Goal: Transaction & Acquisition: Purchase product/service

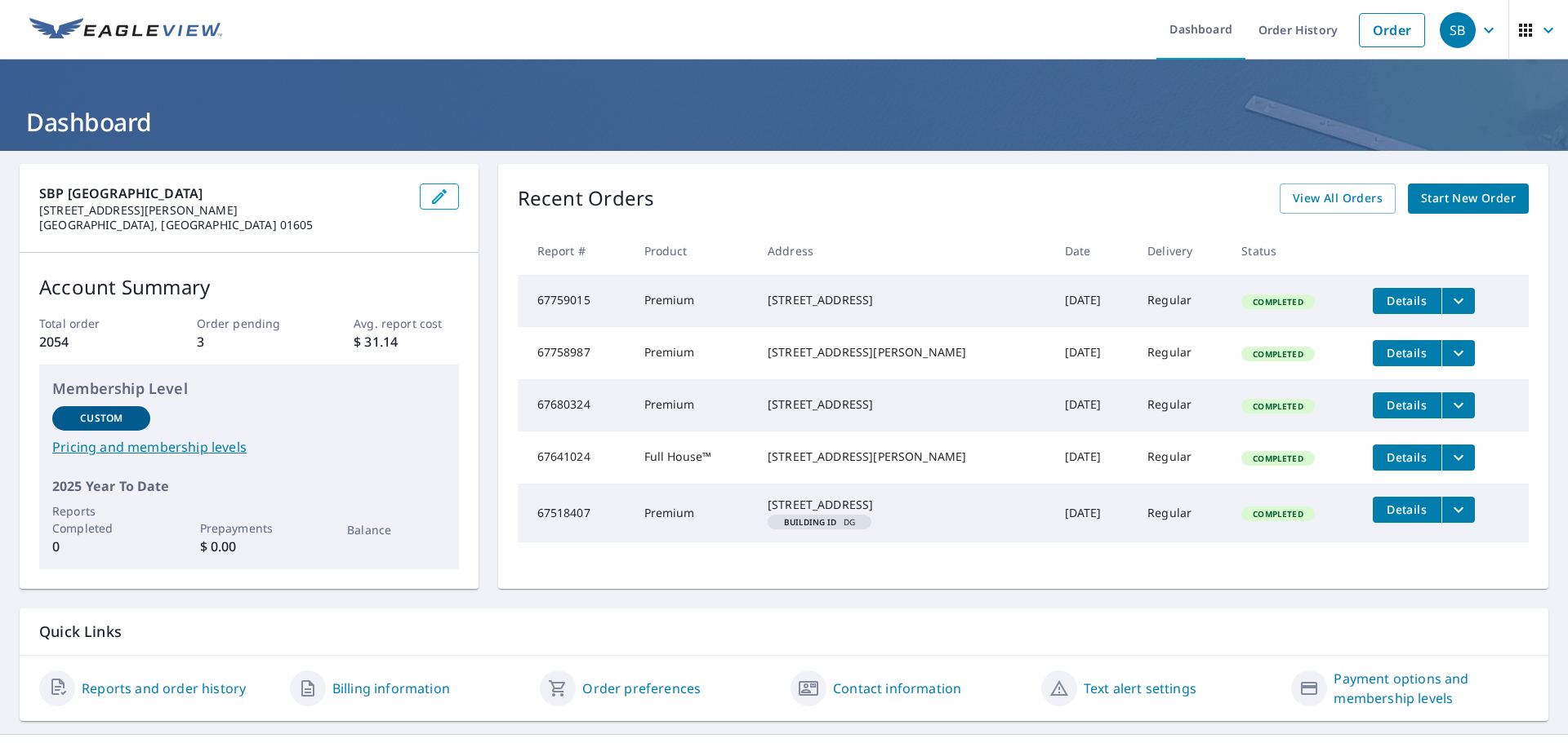
click at [1448, 197] on span "Start New Order" at bounding box center [1468, 199] width 95 height 20
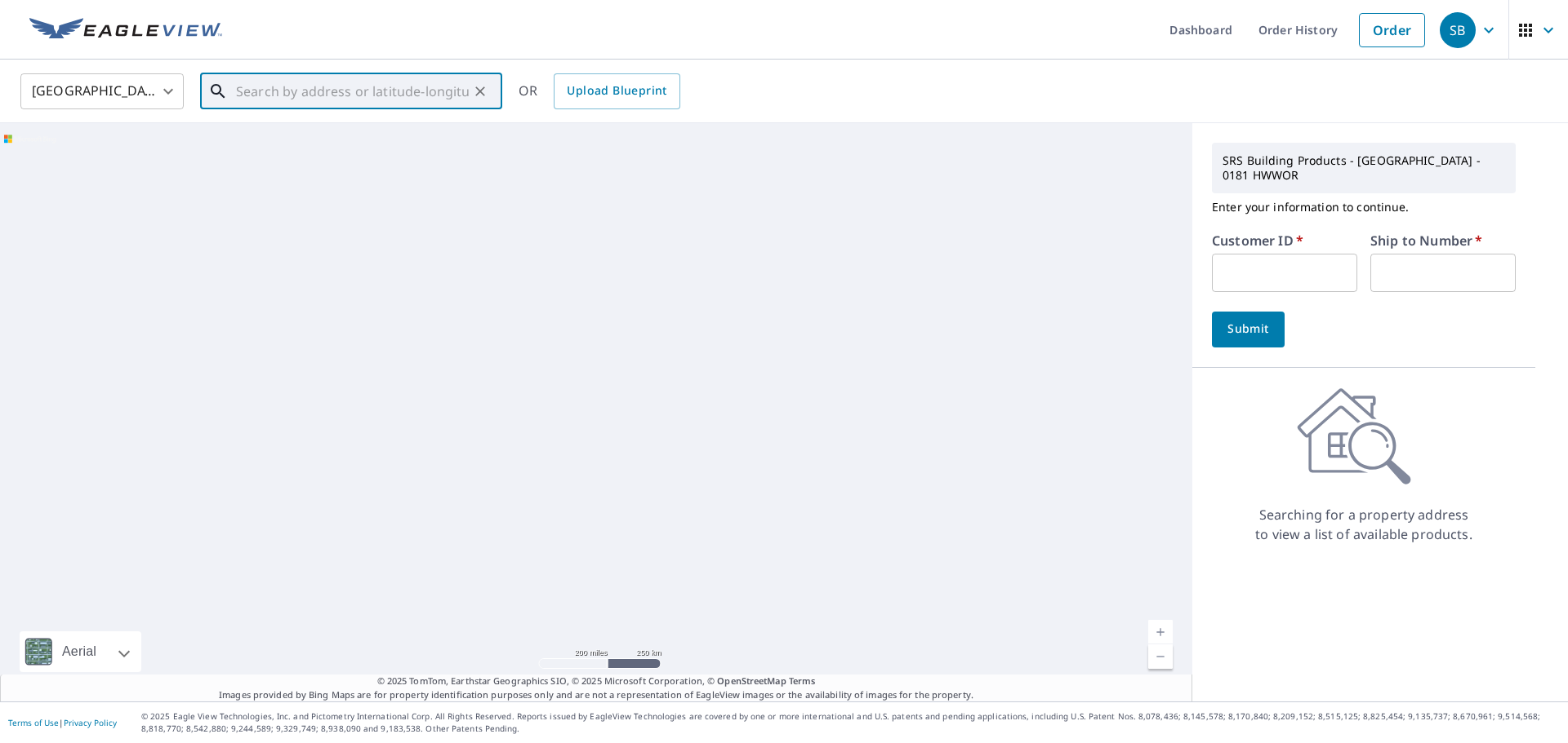
click at [267, 95] on input "text" at bounding box center [352, 91] width 233 height 46
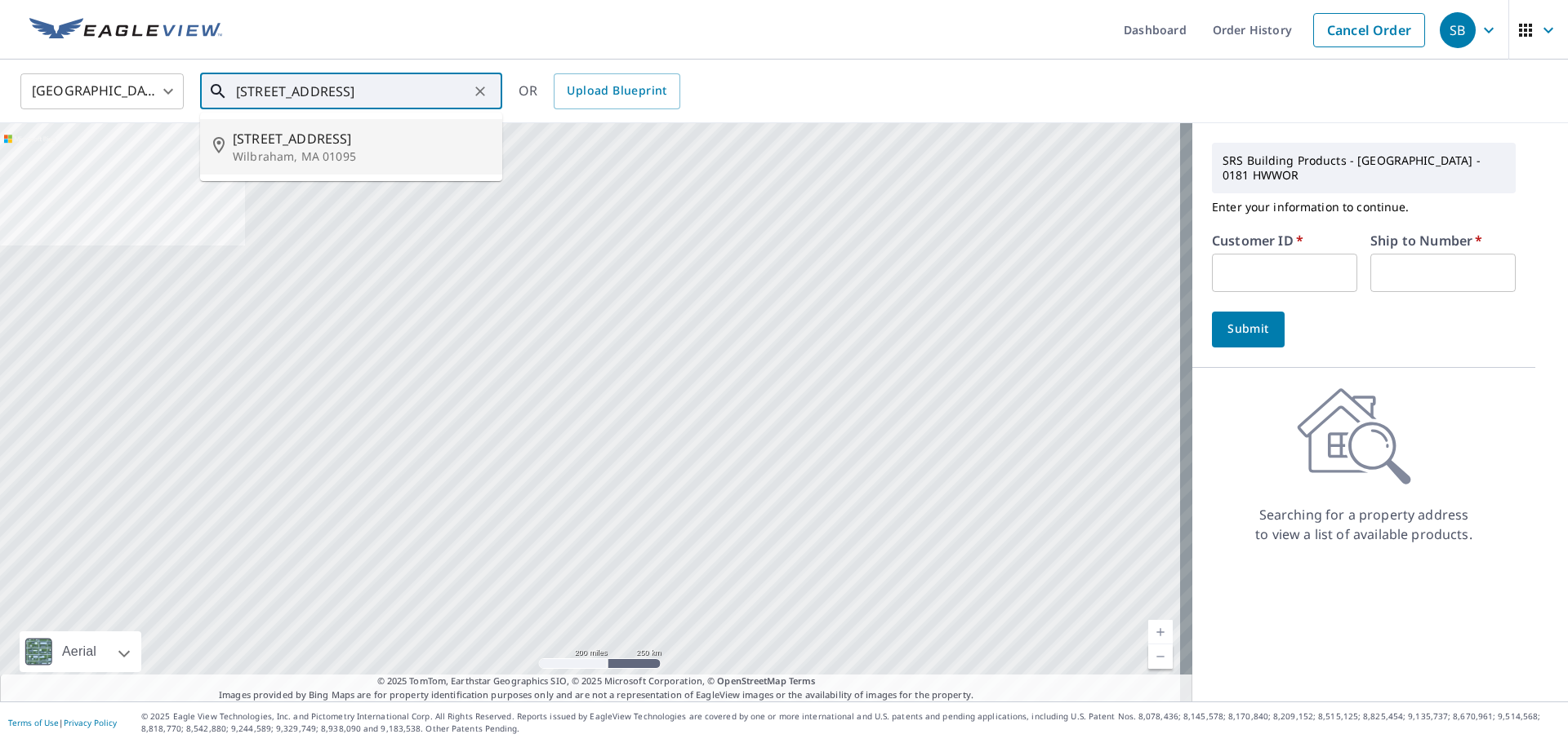
click at [268, 164] on p "Wilbraham, MA 01095" at bounding box center [361, 156] width 256 height 16
type input "[STREET_ADDRESS]"
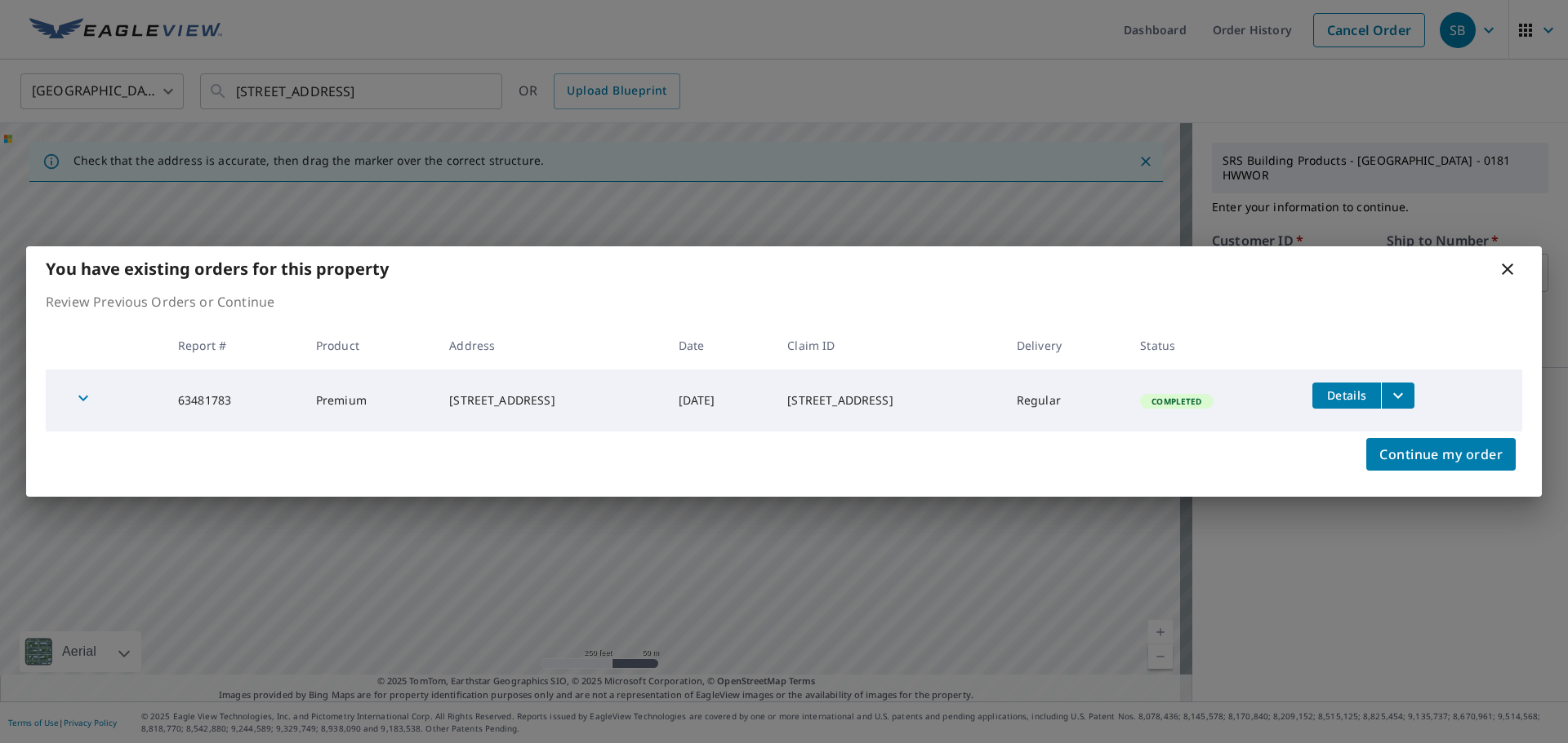
click at [1404, 388] on icon "filesDropdownBtn-63481783" at bounding box center [1397, 395] width 20 height 20
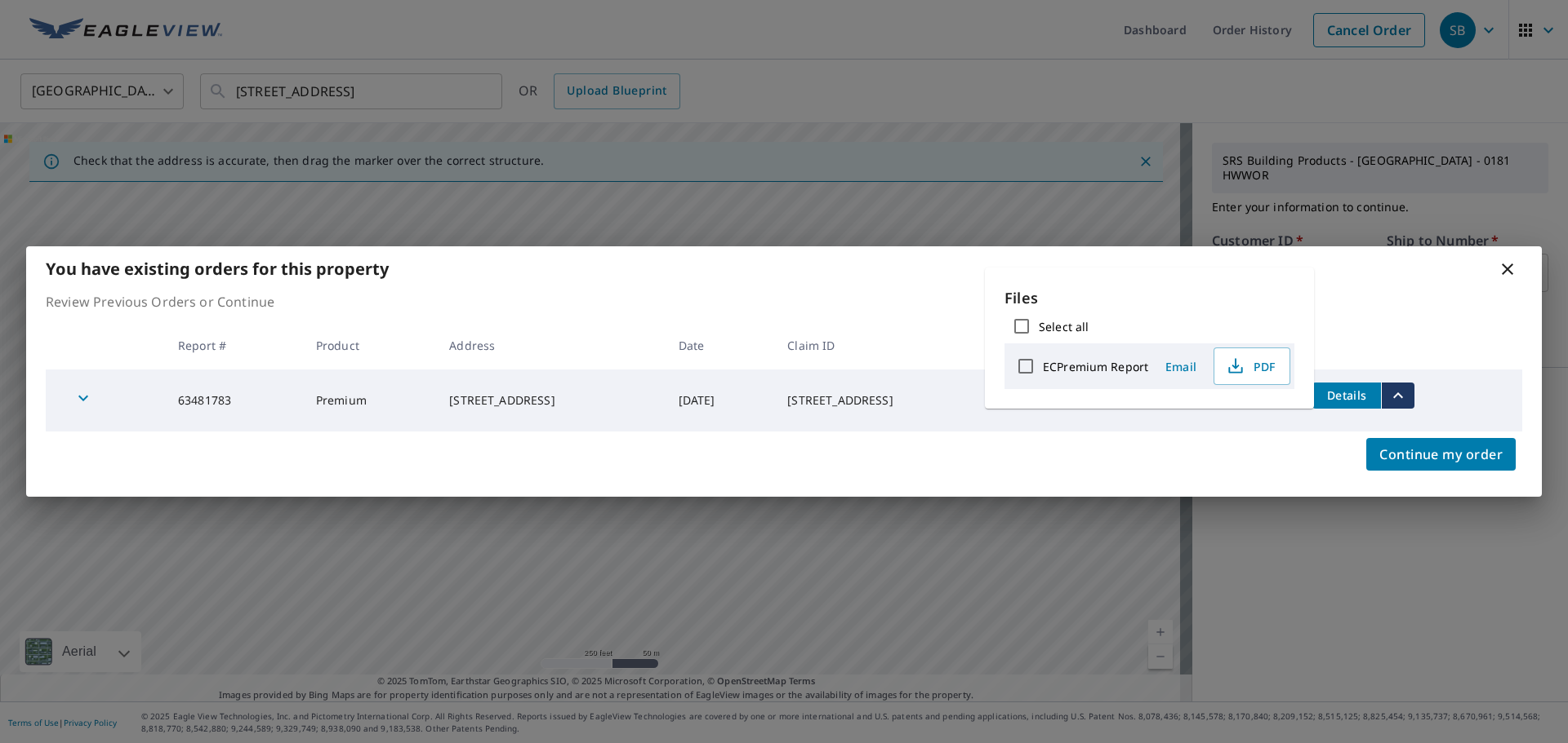
click at [1029, 363] on input "ECPremium Report" at bounding box center [1025, 366] width 34 height 34
checkbox input "true"
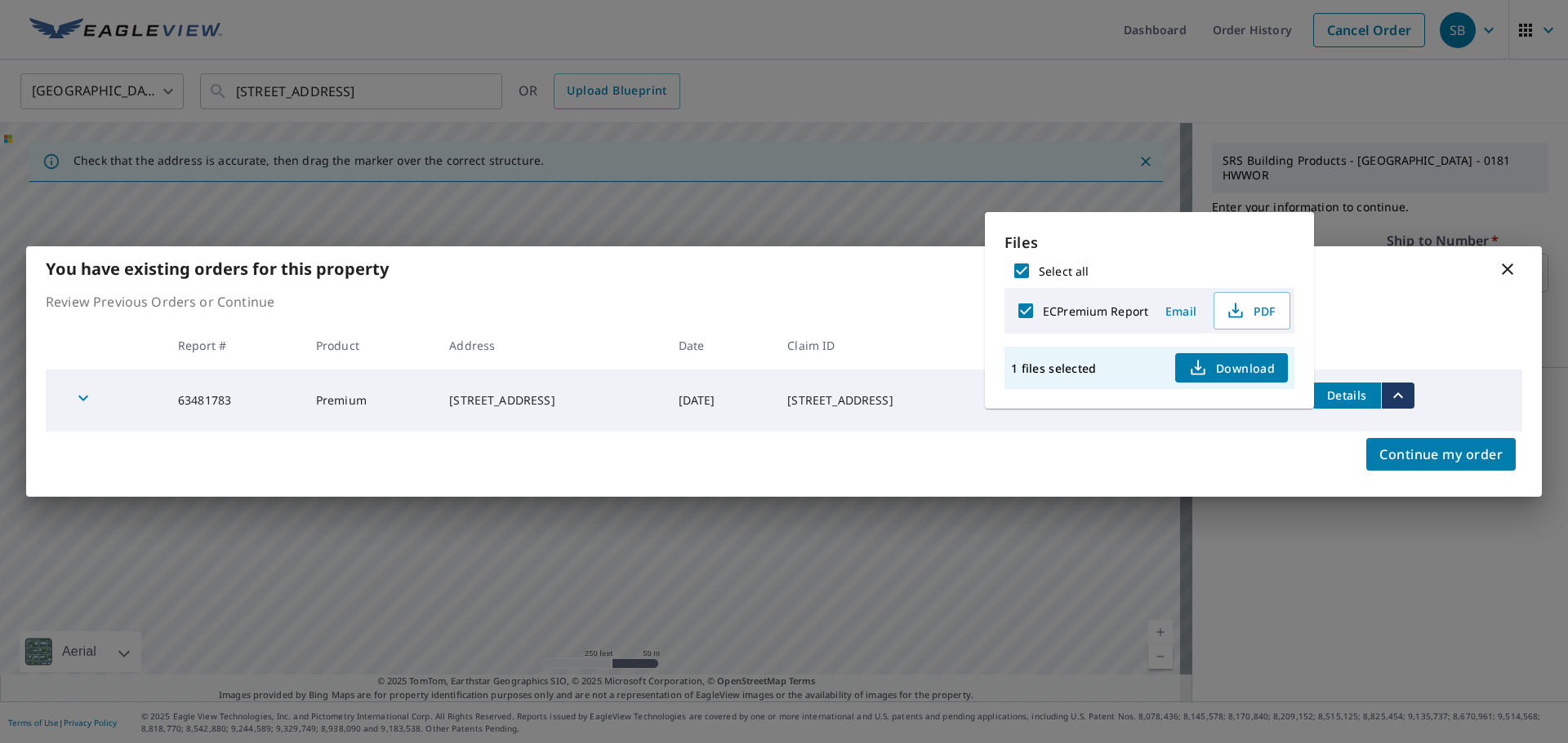
click at [1221, 371] on span "Download" at bounding box center [1231, 368] width 86 height 20
